Goal: Transaction & Acquisition: Purchase product/service

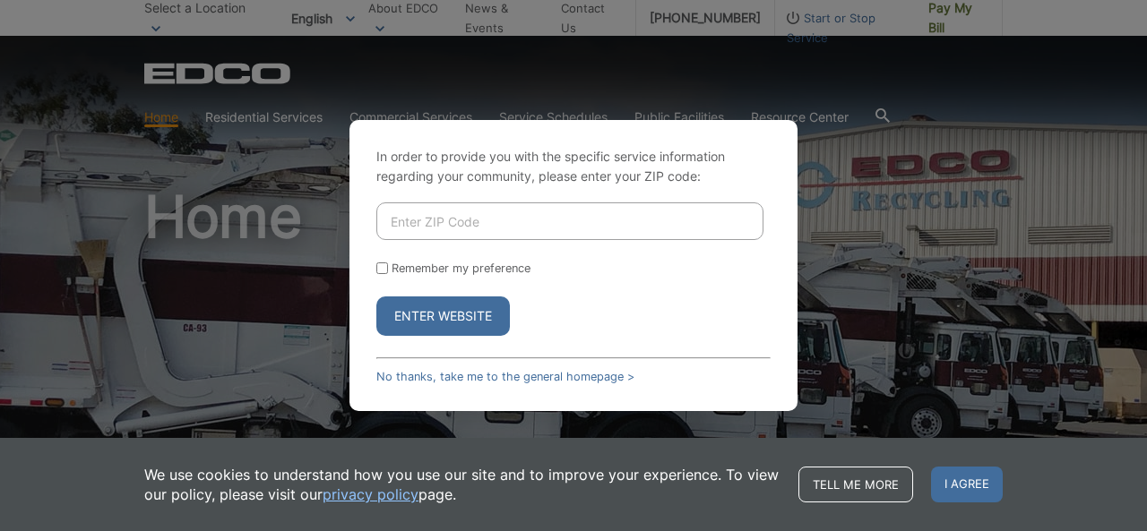
click at [410, 230] on input "Enter ZIP Code" at bounding box center [569, 222] width 387 height 38
type input "92040"
click at [454, 270] on label "Remember my preference" at bounding box center [461, 268] width 139 height 13
click at [388, 270] on input "Remember my preference" at bounding box center [382, 269] width 12 height 12
checkbox input "true"
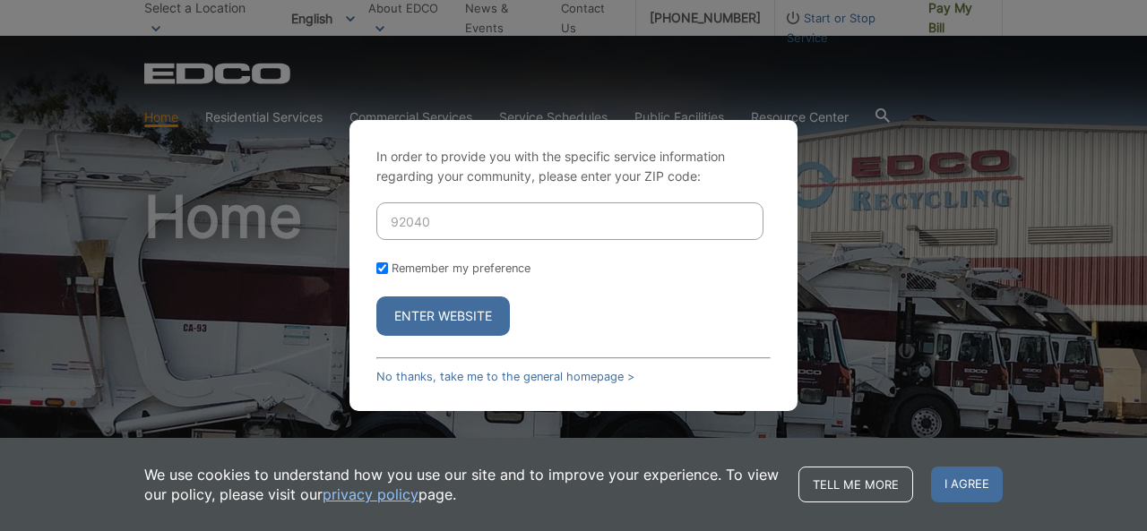
click at [453, 313] on button "Enter Website" at bounding box center [443, 316] width 134 height 39
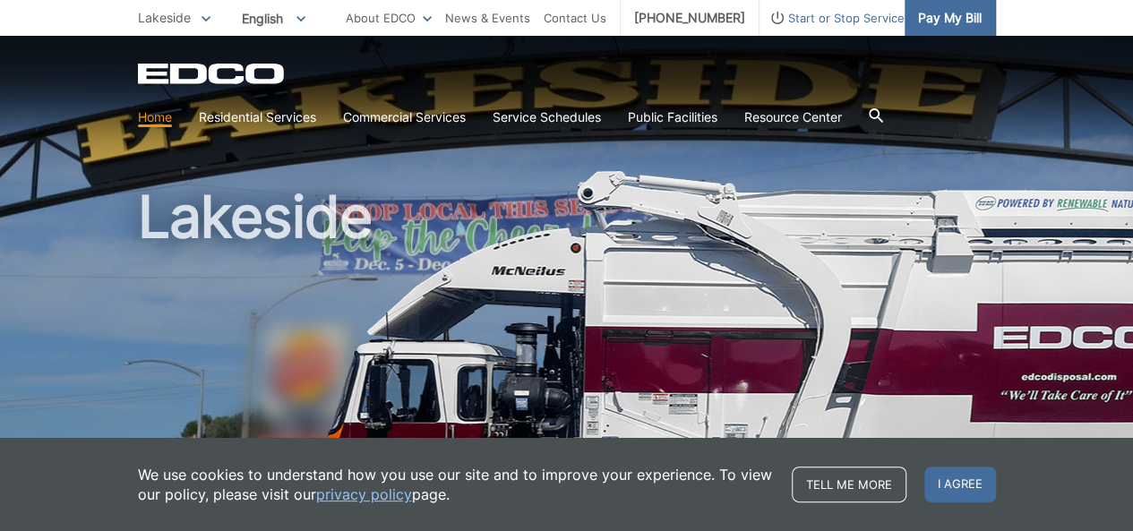
click at [946, 12] on span "Pay My Bill" at bounding box center [950, 18] width 64 height 20
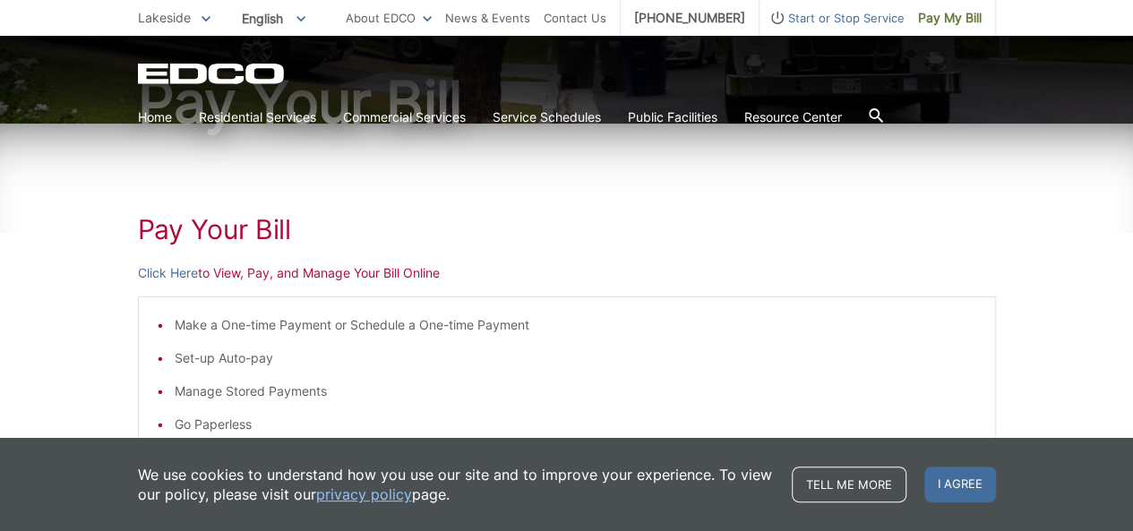
scroll to position [269, 0]
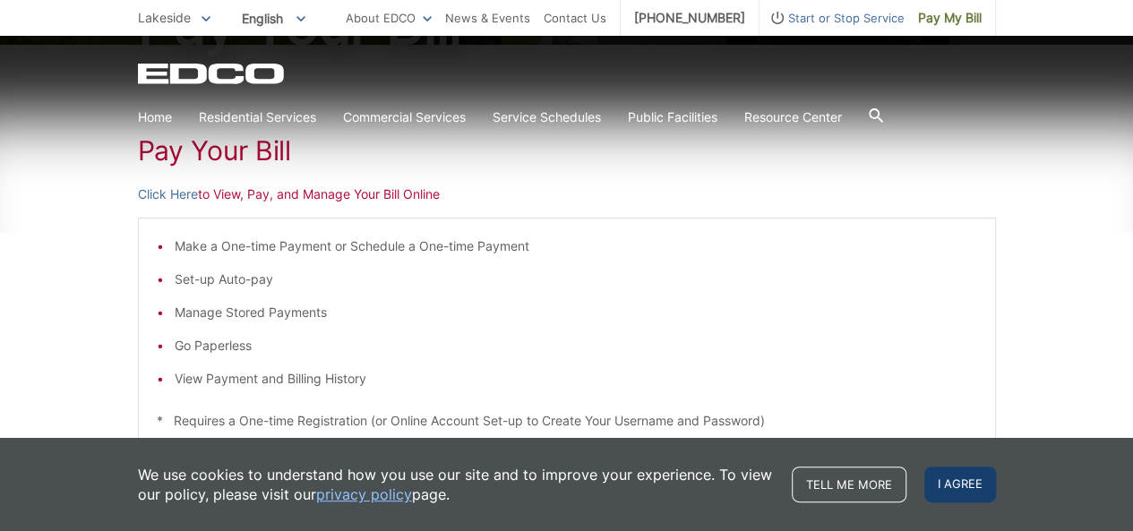
click at [942, 485] on span "I agree" at bounding box center [961, 485] width 72 height 36
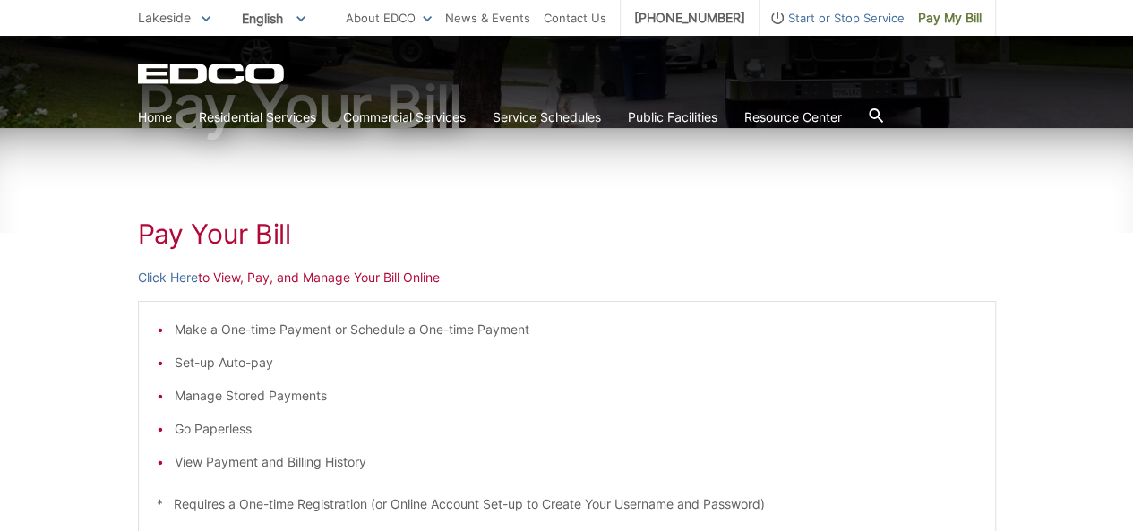
scroll to position [146, 0]
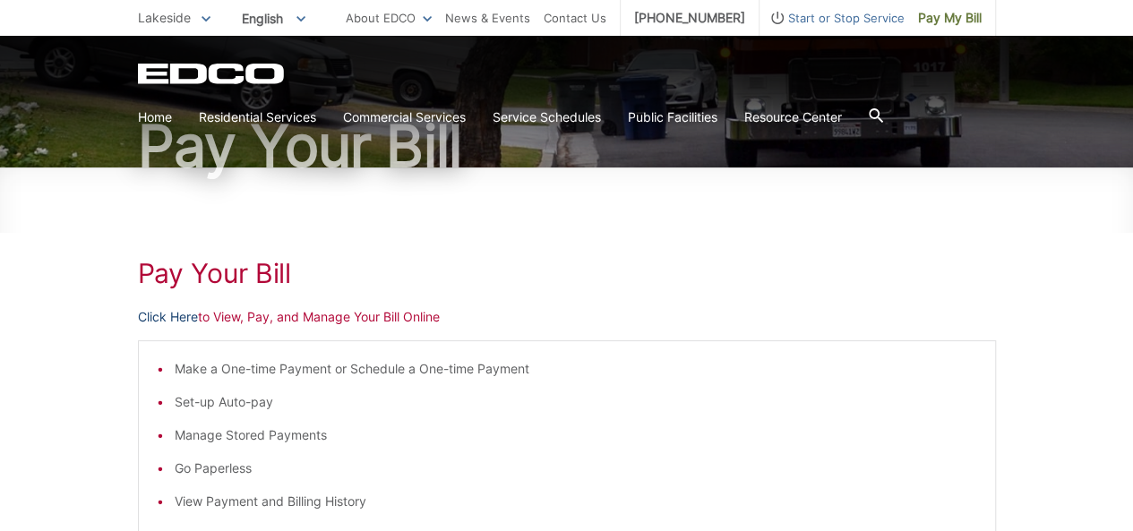
click at [172, 315] on link "Click Here" at bounding box center [168, 317] width 60 height 20
